Goal: Task Accomplishment & Management: Manage account settings

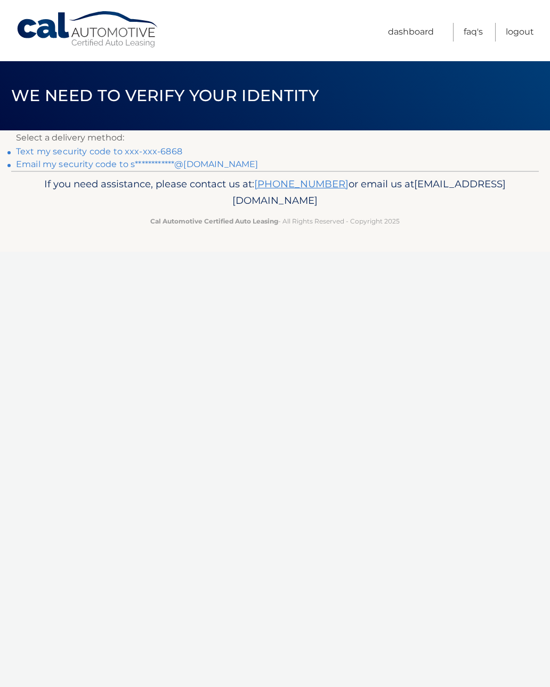
click at [175, 148] on link "Text my security code to xxx-xxx-6868" at bounding box center [99, 151] width 166 height 10
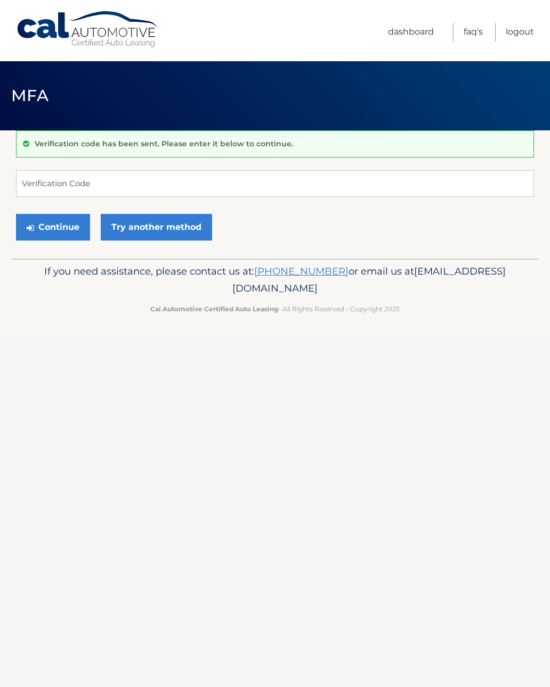
click at [69, 225] on button "Continue" at bounding box center [53, 227] width 74 height 27
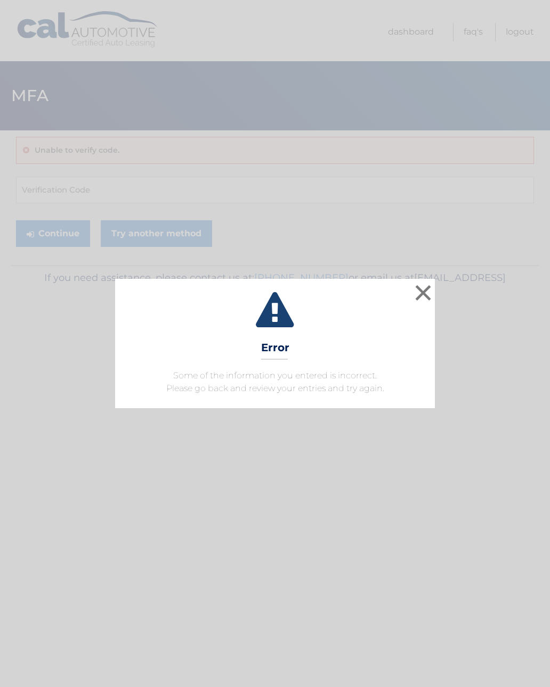
click at [433, 300] on button "×" at bounding box center [422, 292] width 21 height 21
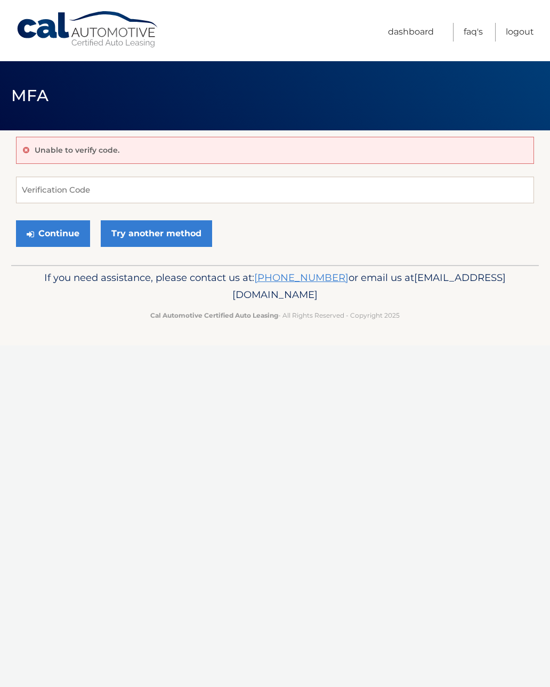
click at [183, 234] on link "Try another method" at bounding box center [156, 233] width 111 height 27
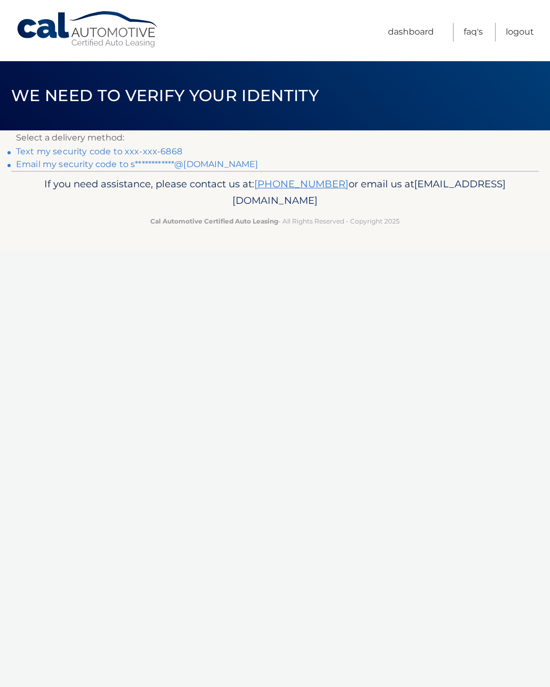
click at [172, 146] on link "Text my security code to xxx-xxx-6868" at bounding box center [99, 151] width 166 height 10
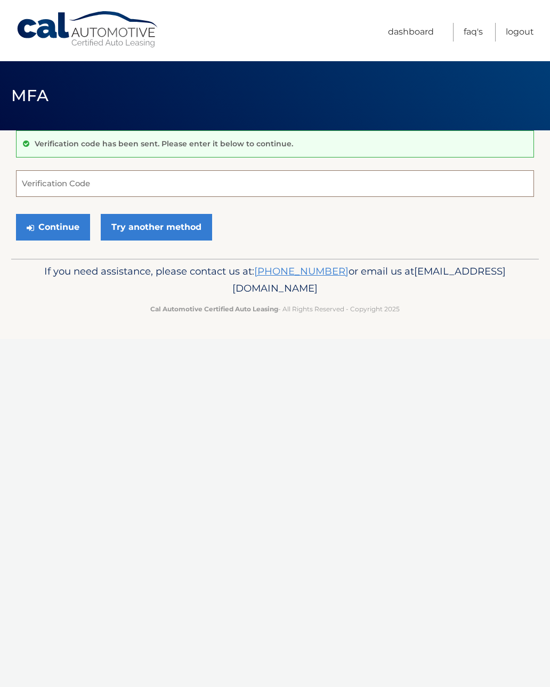
click at [104, 187] on input "Verification Code" at bounding box center [275, 183] width 518 height 27
type input "704818"
click at [69, 224] on button "Continue" at bounding box center [53, 227] width 74 height 27
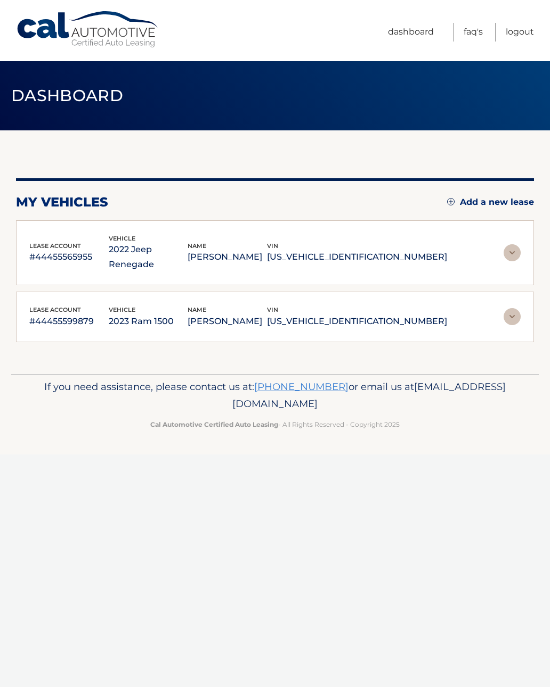
click at [188, 314] on p "2023 Ram 1500" at bounding box center [148, 321] width 79 height 15
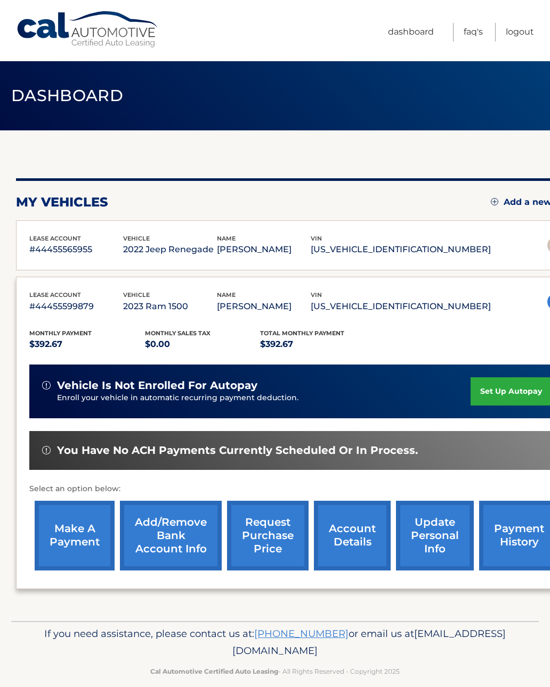
click at [79, 531] on link "make a payment" at bounding box center [75, 536] width 80 height 70
click at [80, 532] on link "make a payment" at bounding box center [75, 536] width 80 height 70
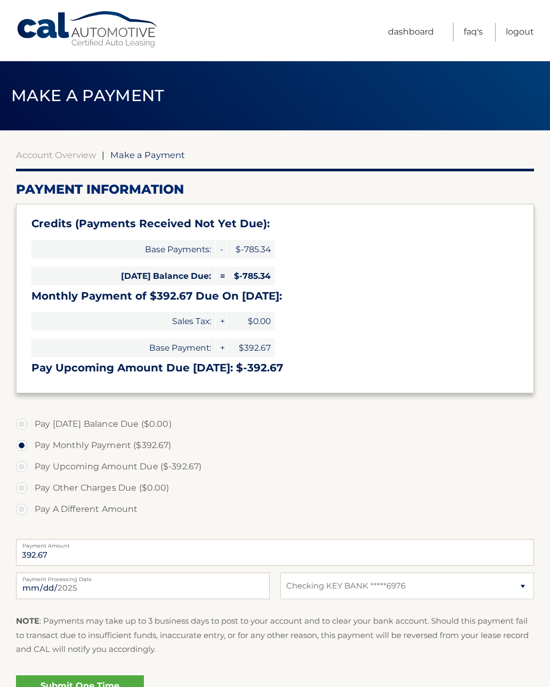
select select "OGVkMjY0MzgtMGNiZC00NGM5LTgzZWYtZjM0OWVhNGIxODI2"
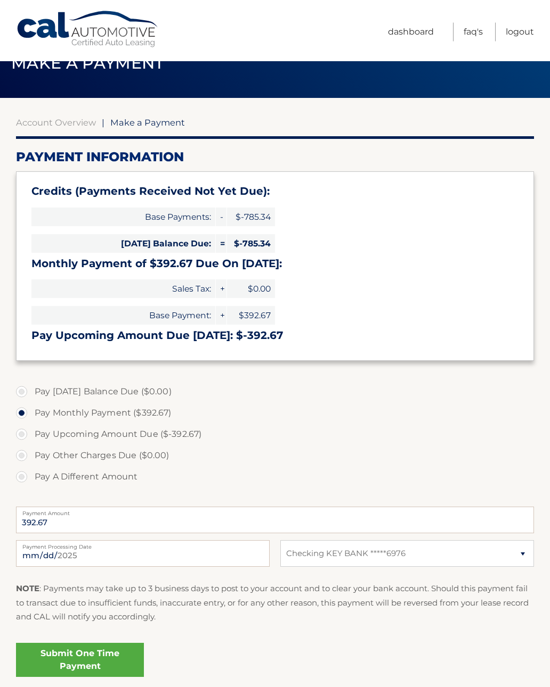
scroll to position [32, 0]
click at [121, 658] on link "Submit One Time Payment" at bounding box center [80, 660] width 128 height 34
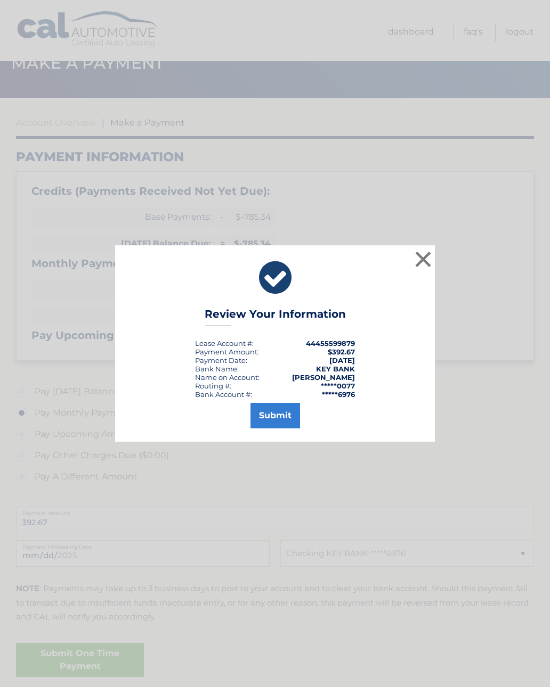
click at [285, 424] on button "Submit" at bounding box center [275, 416] width 50 height 26
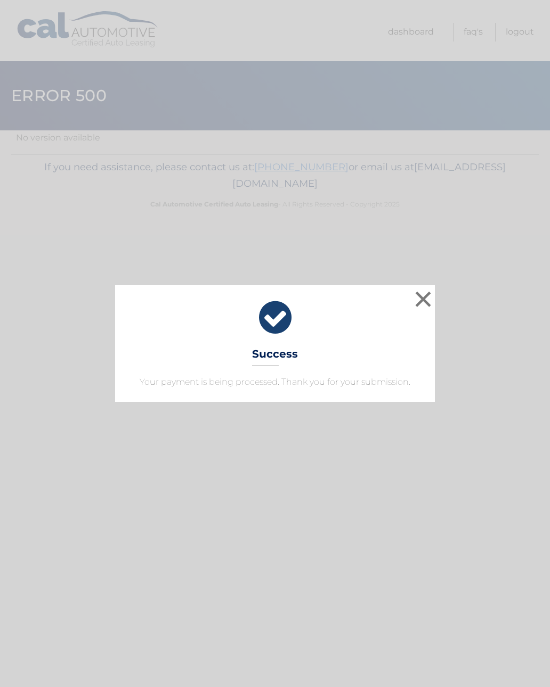
click at [426, 305] on button "×" at bounding box center [422, 299] width 21 height 21
